Goal: Information Seeking & Learning: Learn about a topic

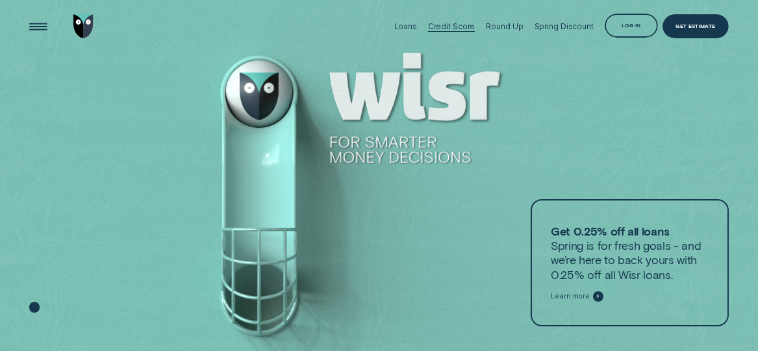
click at [467, 29] on div "Credit Score" at bounding box center [451, 26] width 47 height 9
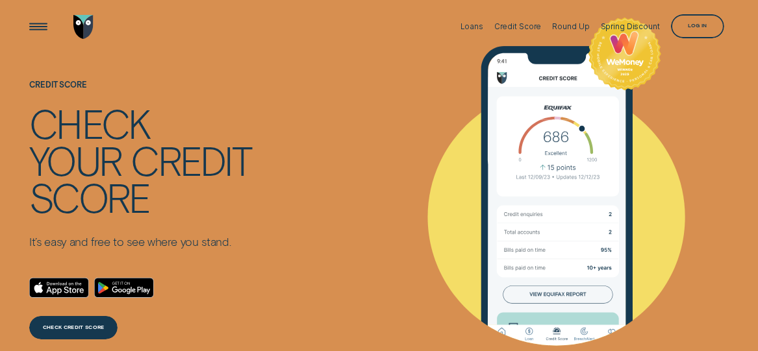
scroll to position [112, 0]
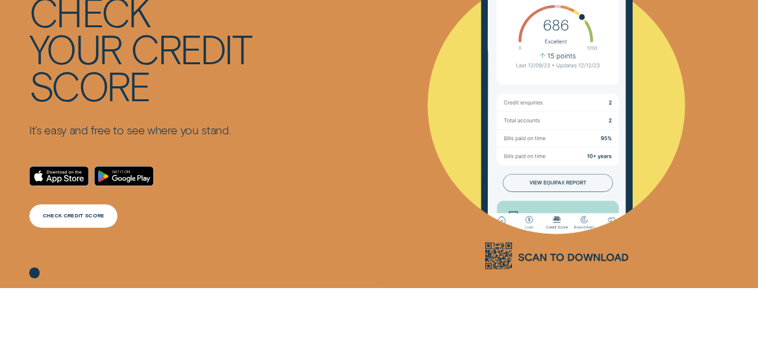
click at [101, 221] on div "CHECK CREDIT SCORE" at bounding box center [73, 217] width 88 height 24
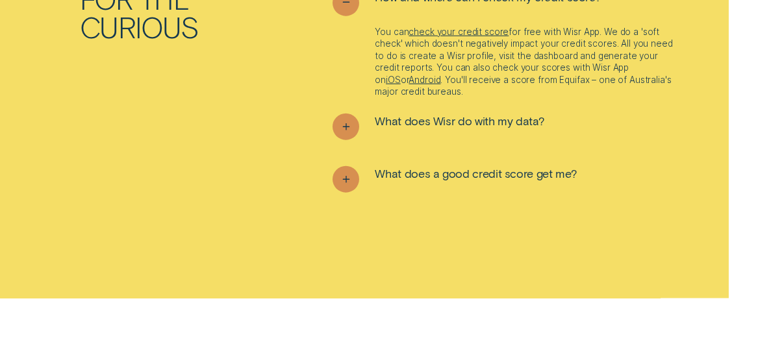
scroll to position [3289, 0]
click at [451, 121] on span "What does Wisr do with my data?" at bounding box center [459, 120] width 169 height 14
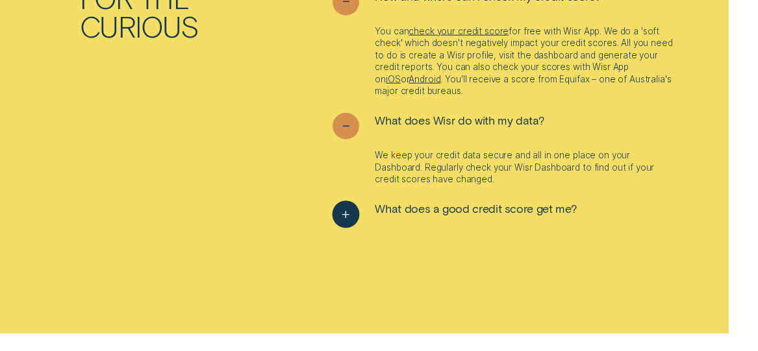
click at [414, 211] on span "What does a good credit score get me?" at bounding box center [475, 208] width 201 height 14
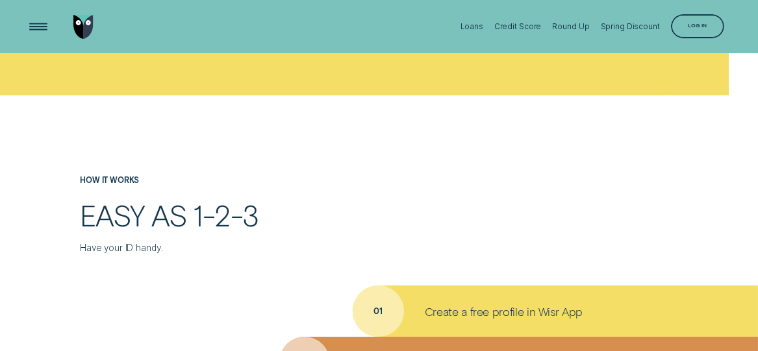
scroll to position [1374, 0]
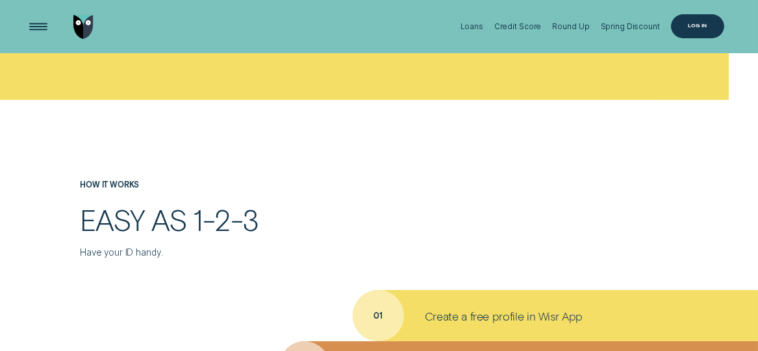
click at [700, 25] on div "Log in" at bounding box center [698, 25] width 19 height 5
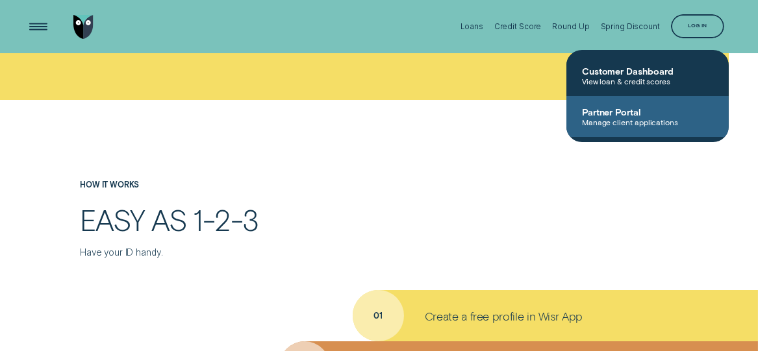
click at [634, 123] on span "Manage client applications" at bounding box center [647, 122] width 131 height 9
